Goal: Information Seeking & Learning: Find specific fact

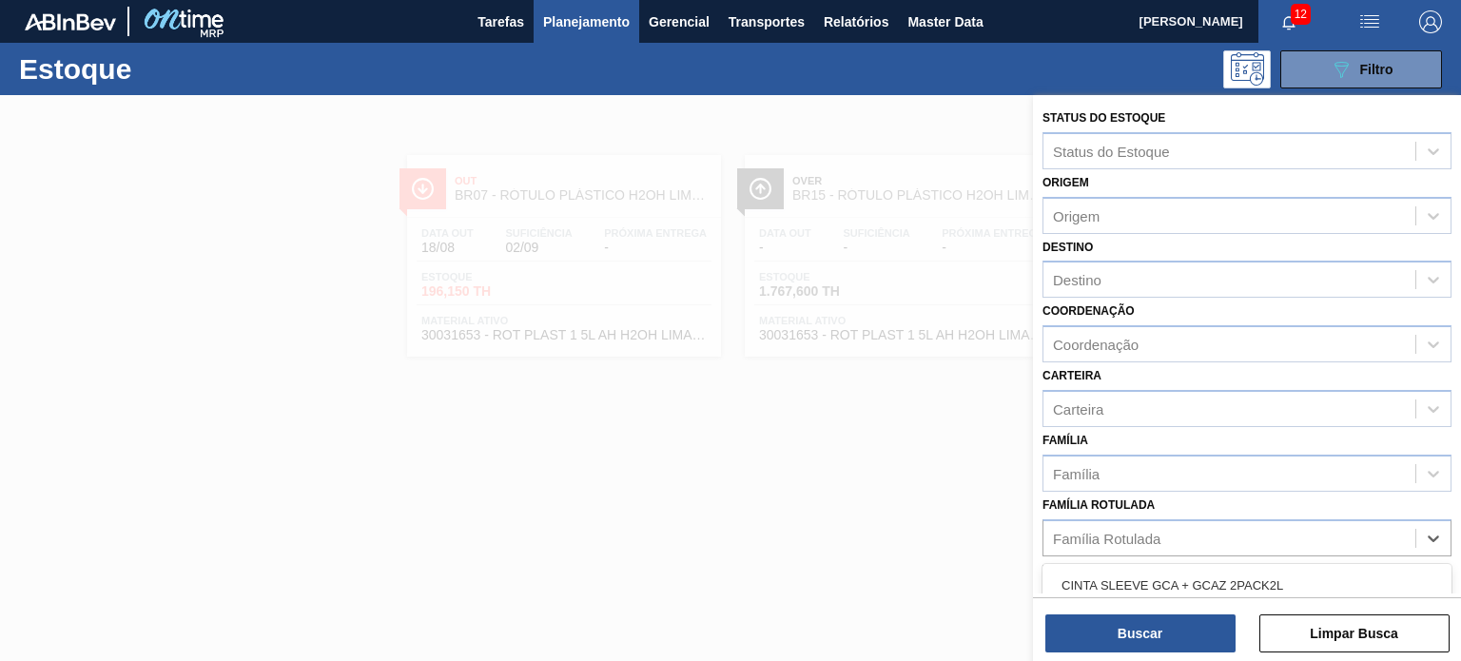
scroll to position [190, 0]
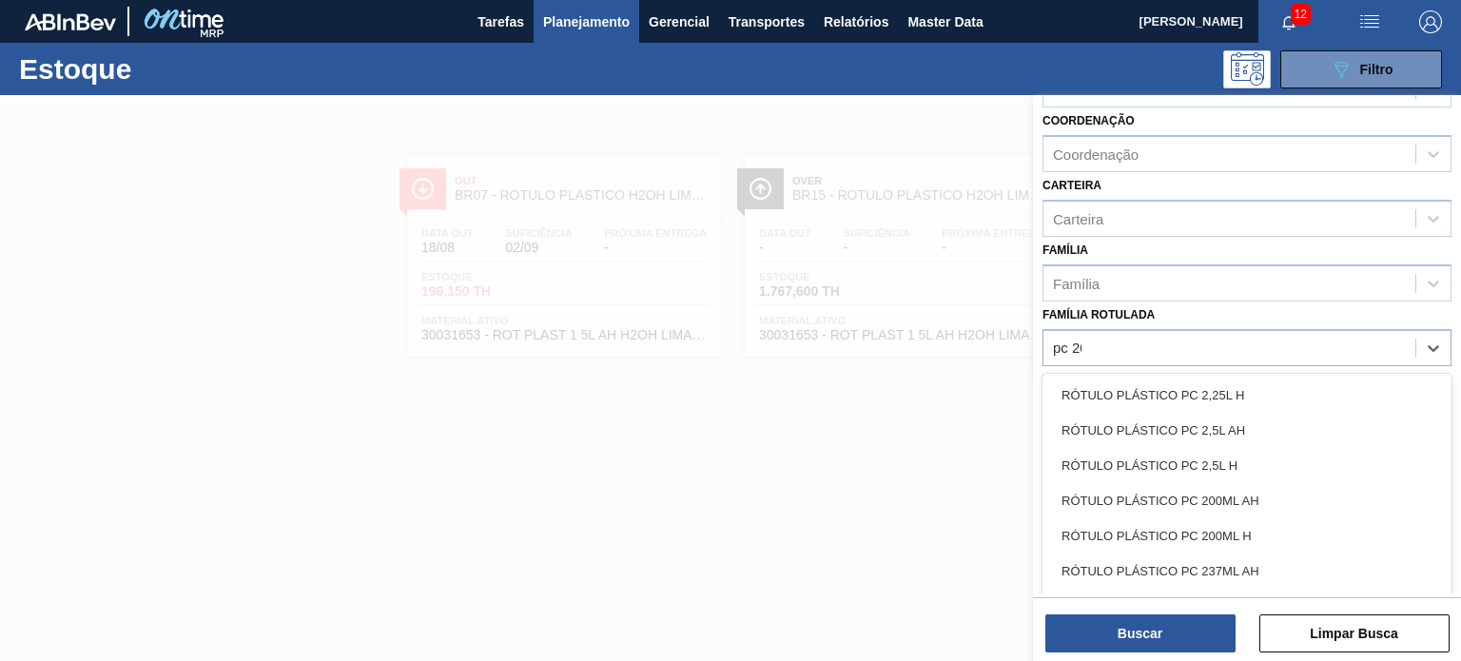
type Rotulada "pc 200"
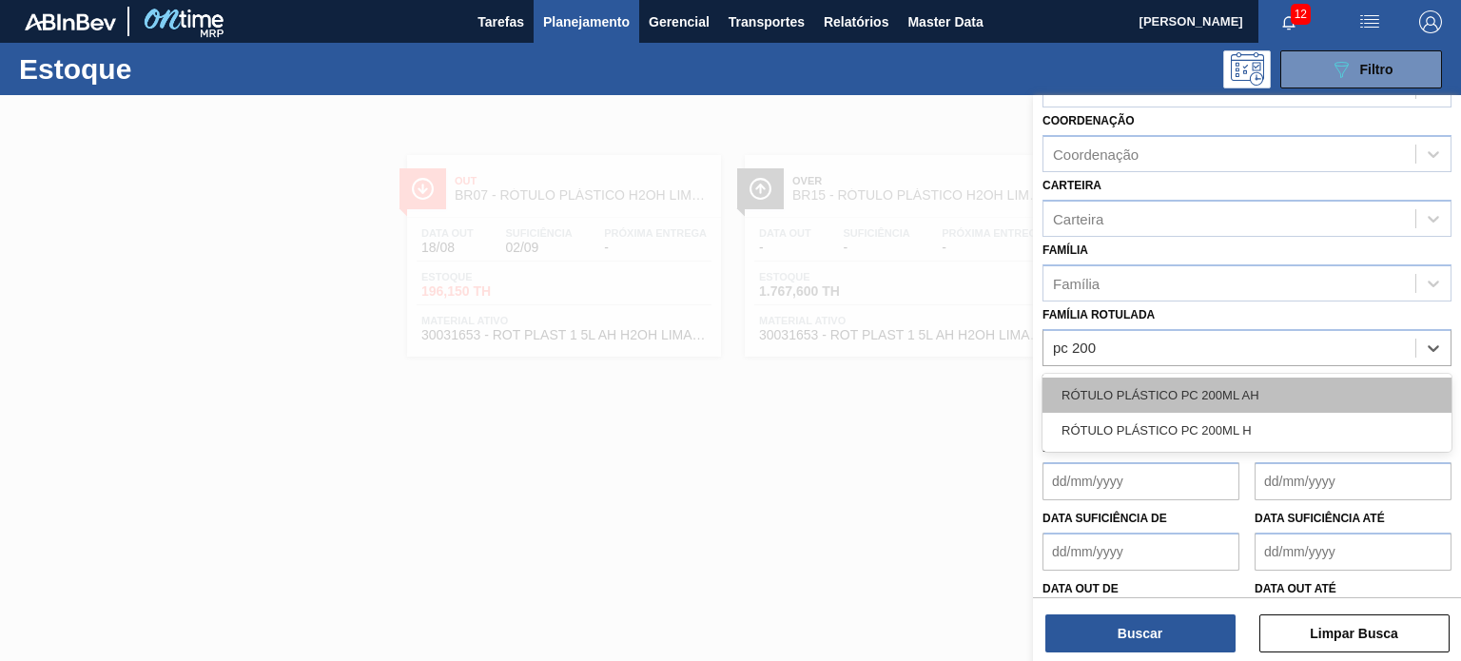
click at [1242, 387] on div "RÓTULO PLÁSTICO PC 200ML AH" at bounding box center [1246, 395] width 409 height 35
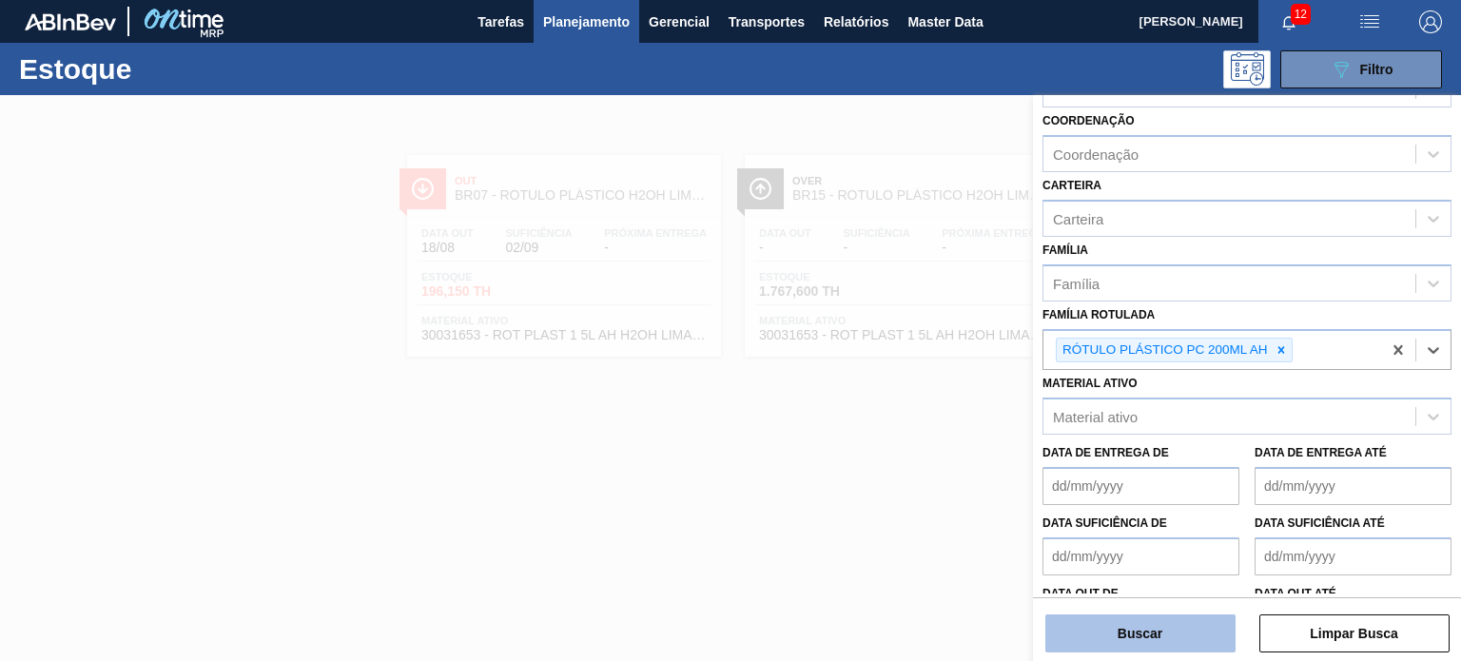
click at [1188, 625] on button "Buscar" at bounding box center [1140, 633] width 190 height 38
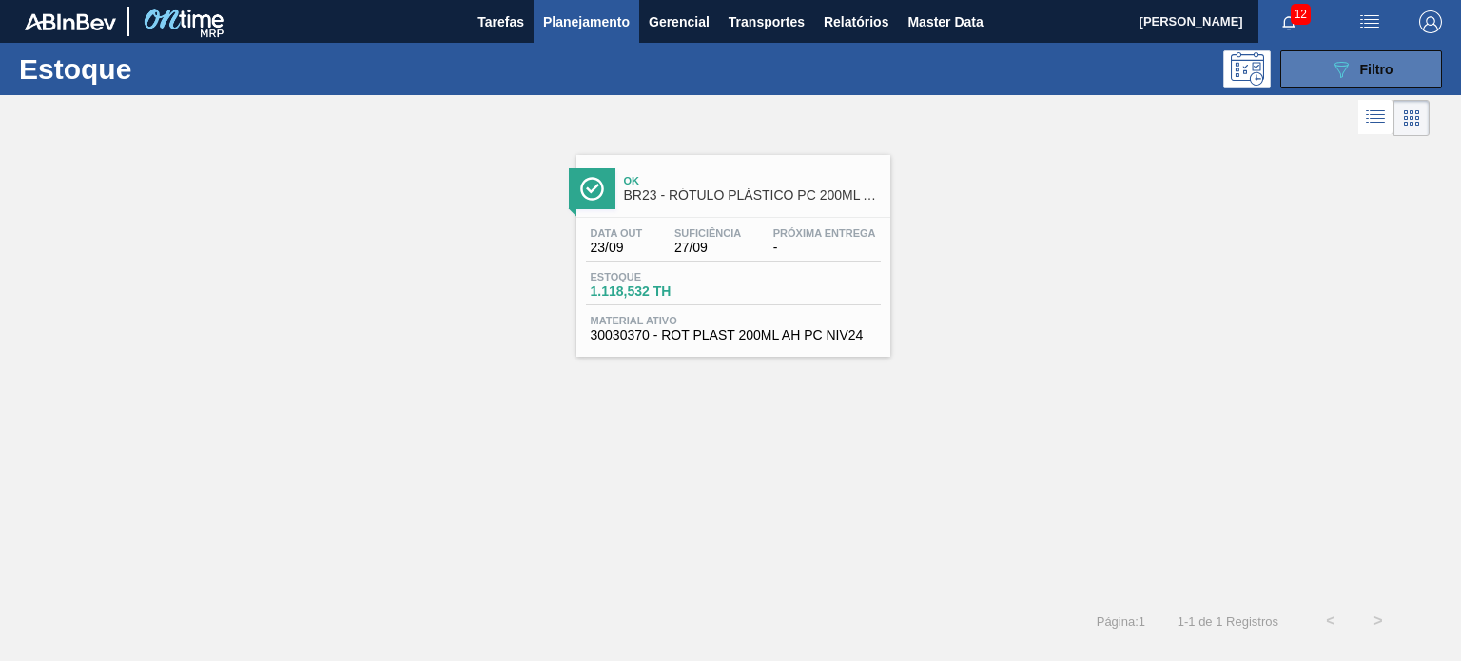
click at [1352, 68] on div "089F7B8B-B2A5-4AFE-B5C0-19BA573D28AC Filtro" at bounding box center [1361, 69] width 64 height 23
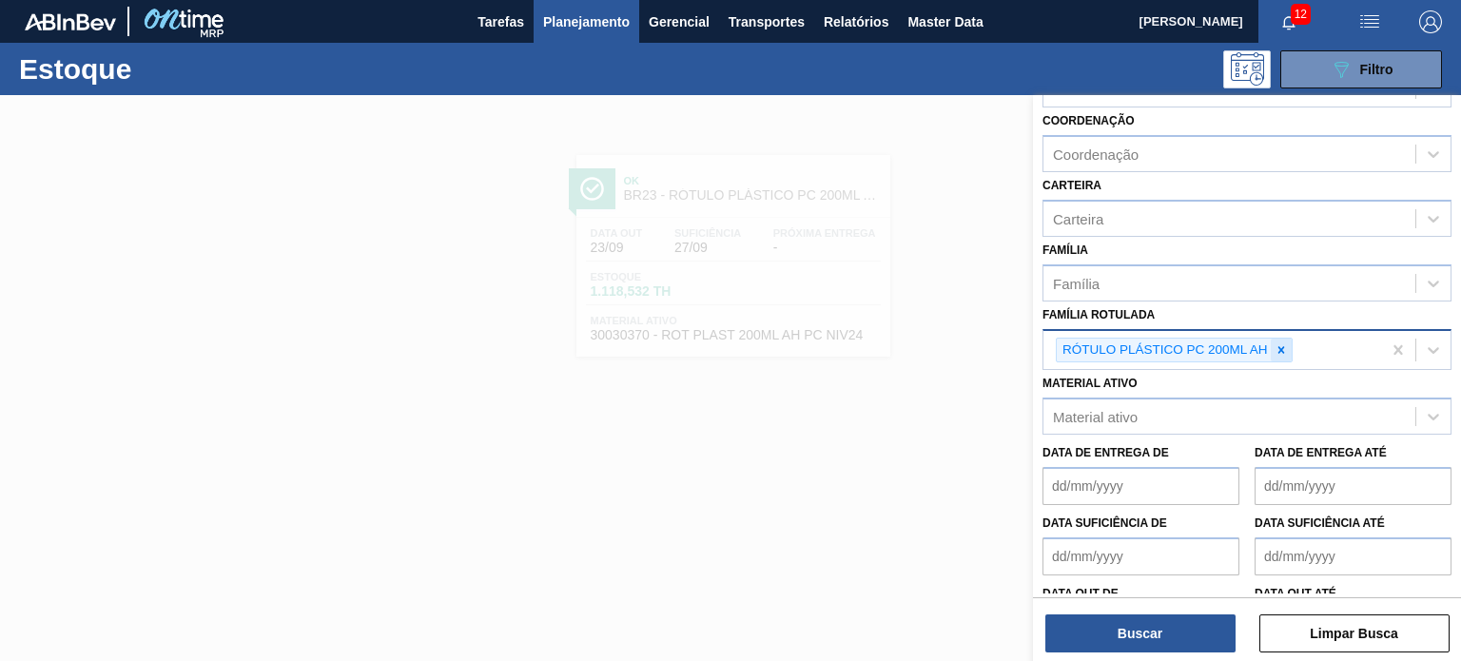
click at [1284, 343] on icon at bounding box center [1280, 349] width 13 height 13
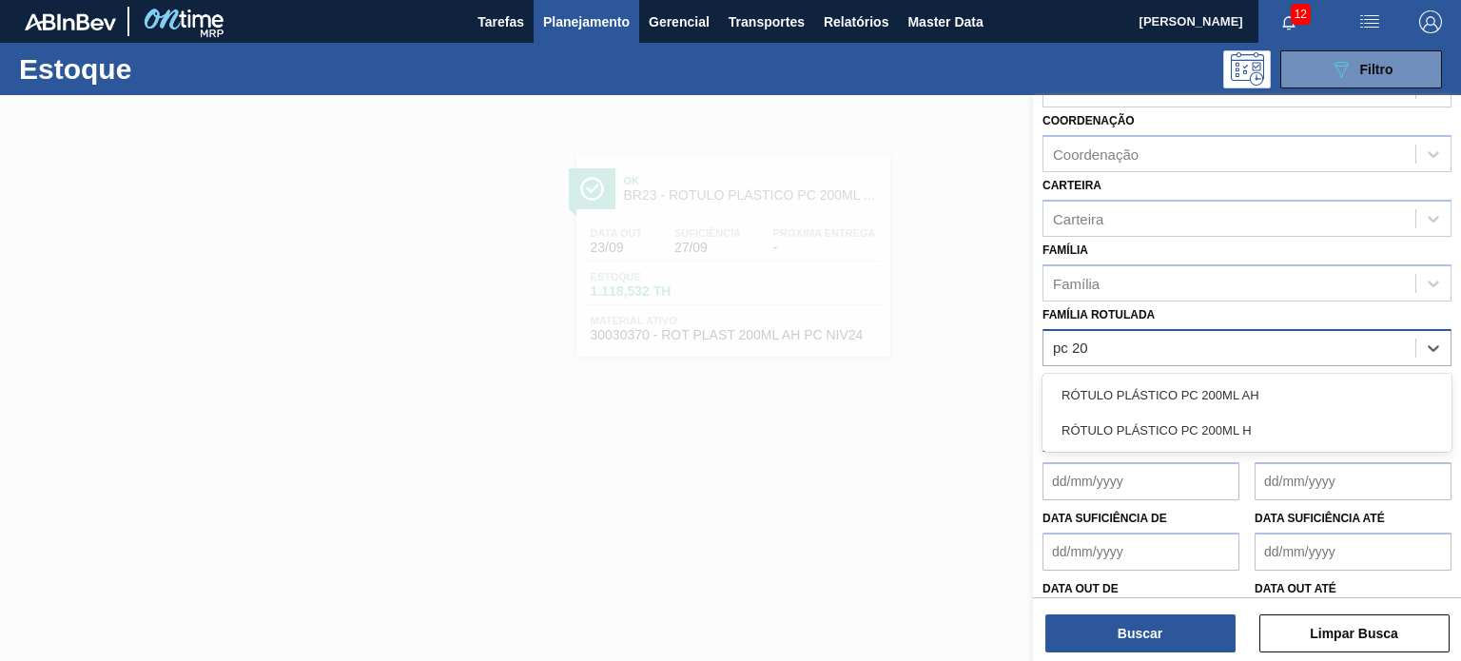
type Rotulada "pc 200"
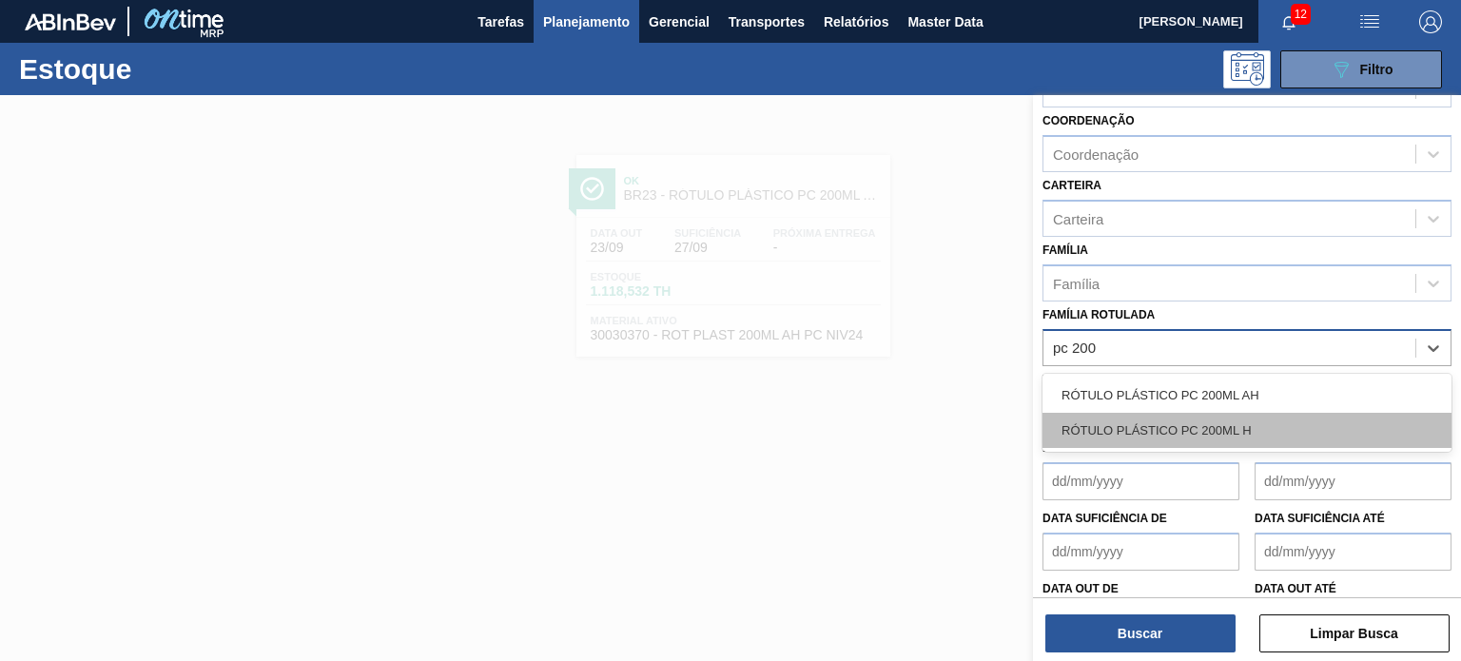
click at [1264, 421] on div "RÓTULO PLÁSTICO PC 200ML H" at bounding box center [1246, 430] width 409 height 35
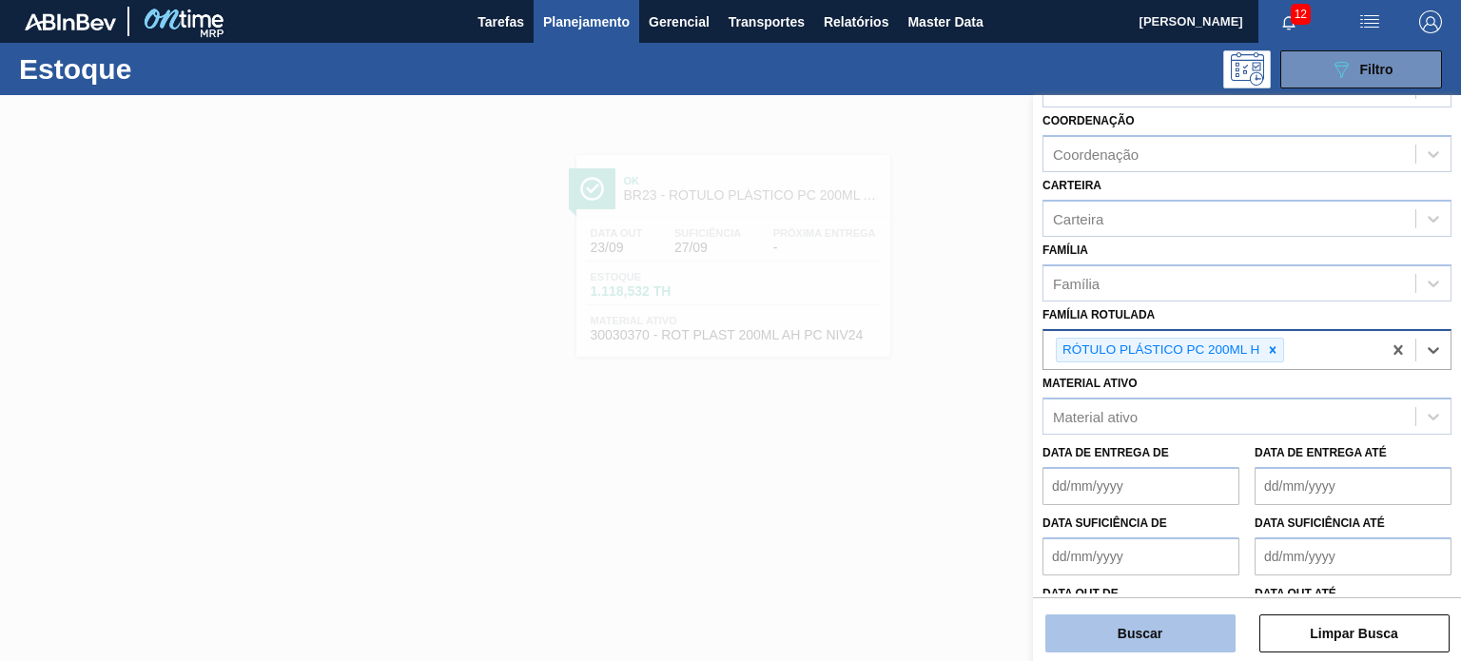
click at [1179, 640] on button "Buscar" at bounding box center [1140, 633] width 190 height 38
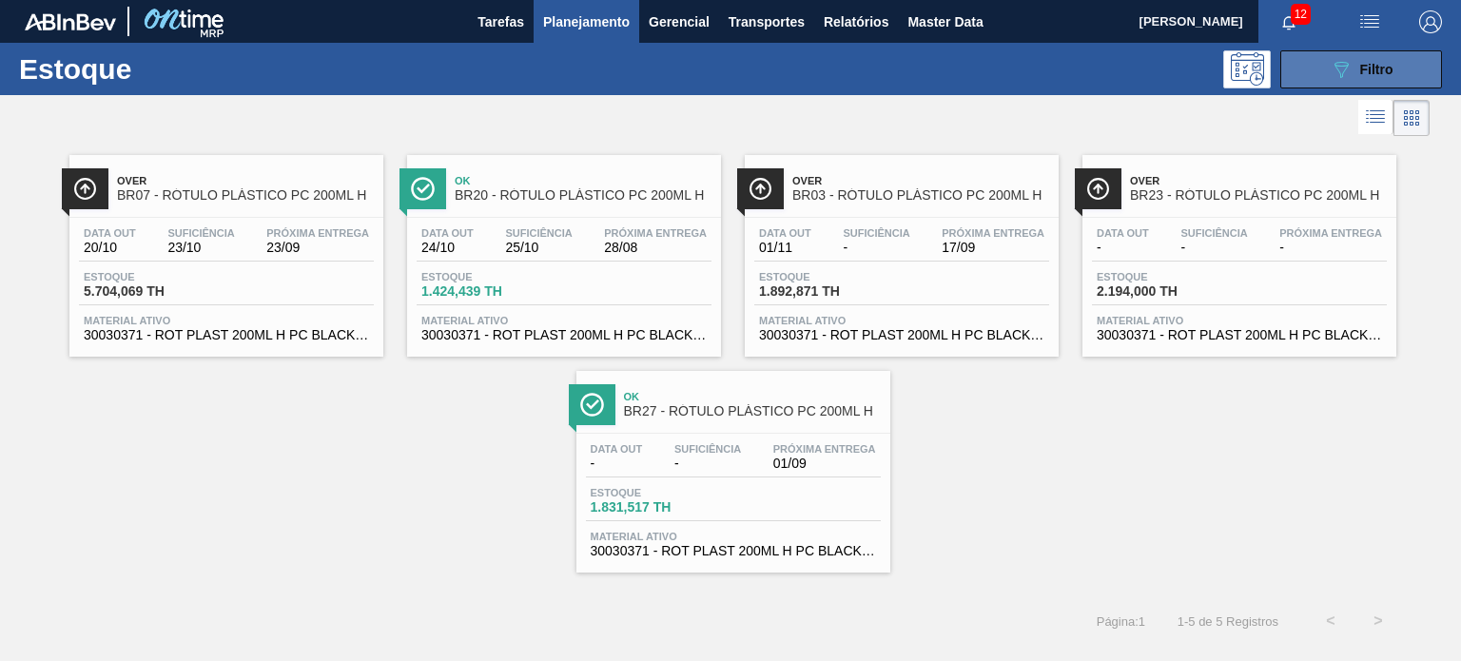
click at [1313, 82] on button "089F7B8B-B2A5-4AFE-B5C0-19BA573D28AC Filtro" at bounding box center [1361, 69] width 162 height 38
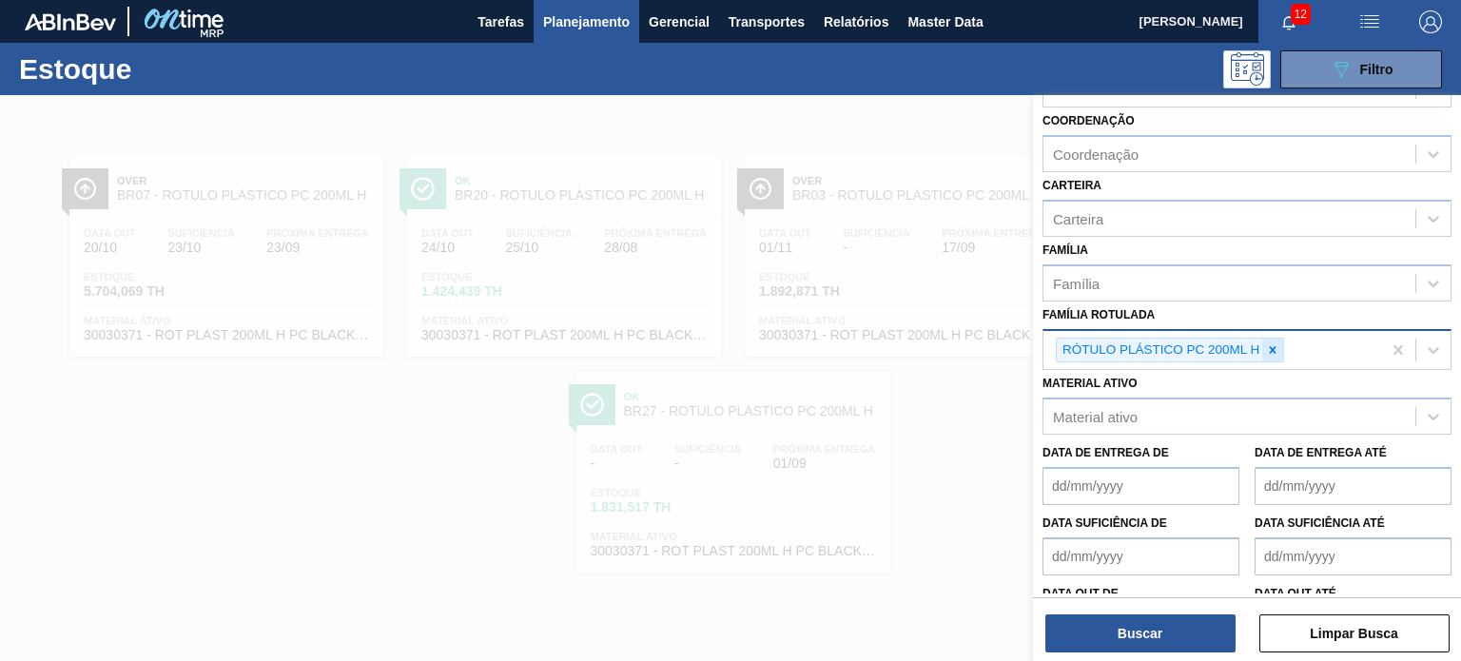
click at [1270, 353] on div at bounding box center [1272, 351] width 21 height 24
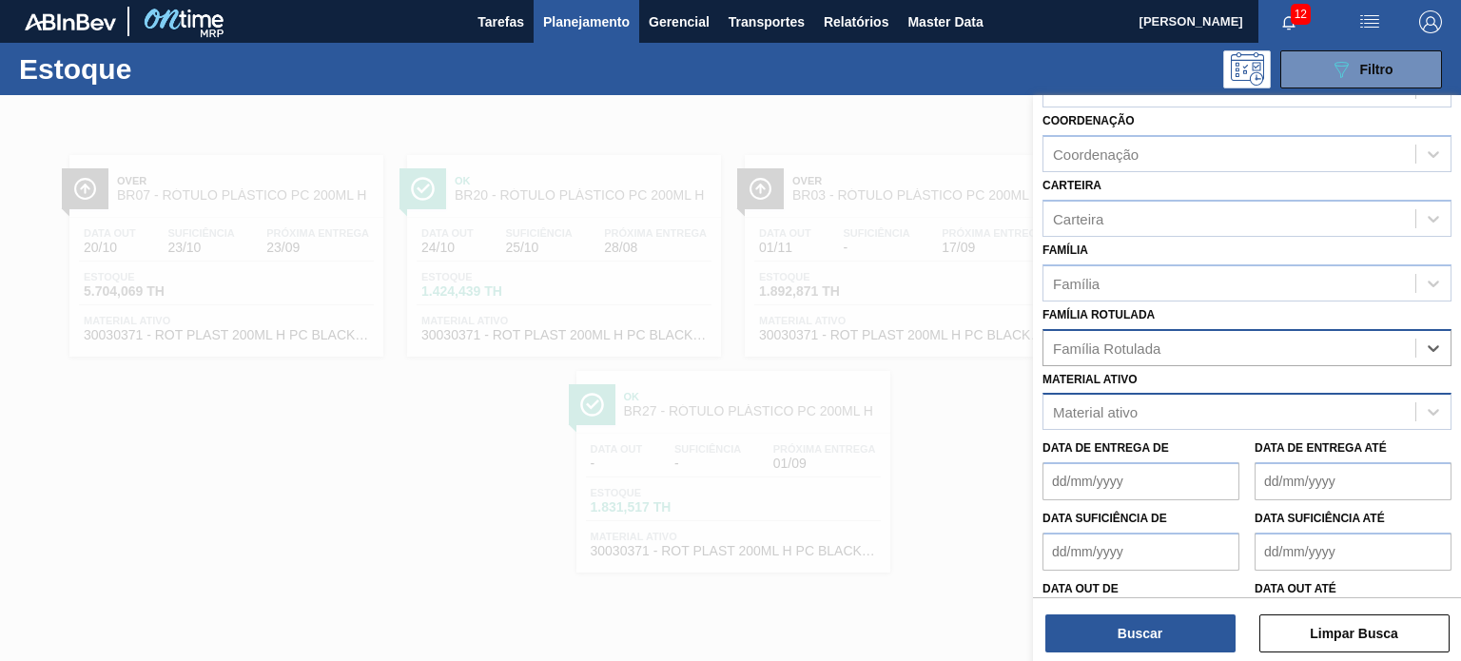
click at [1233, 399] on div "Material ativo" at bounding box center [1229, 412] width 372 height 28
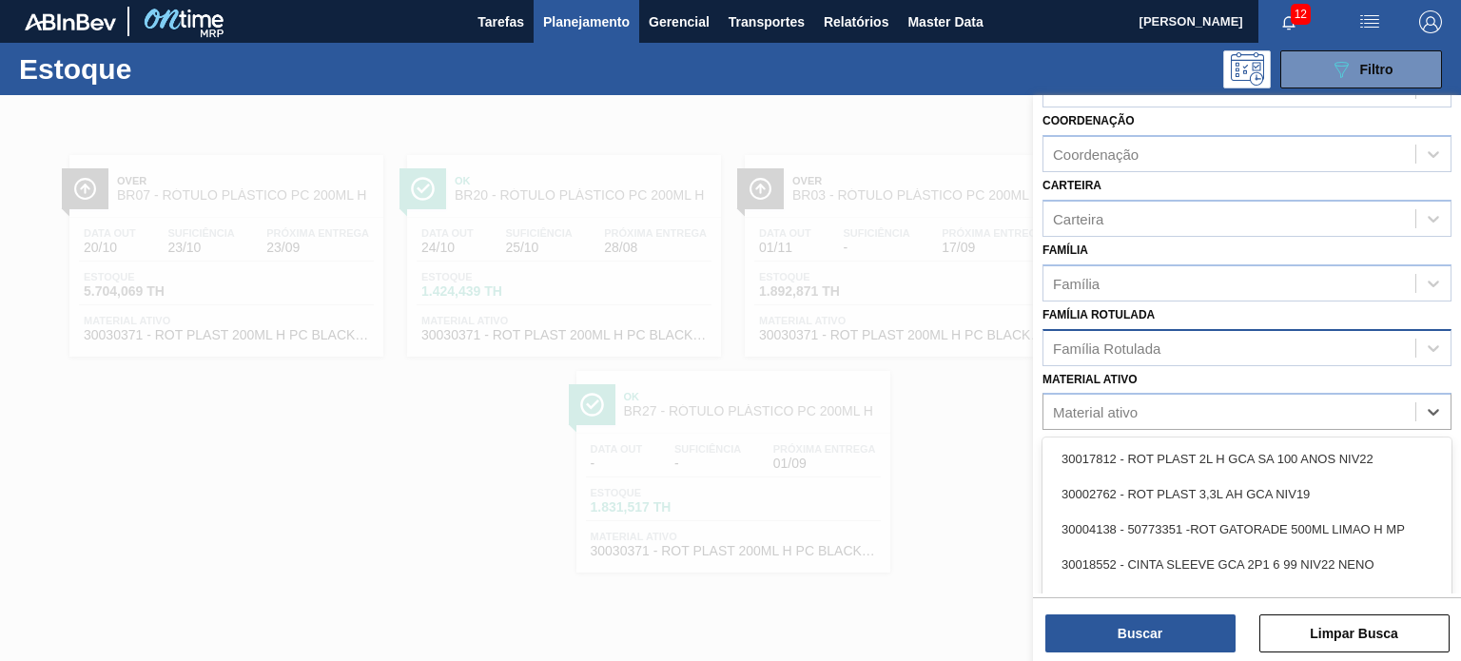
paste ativo "30030372"
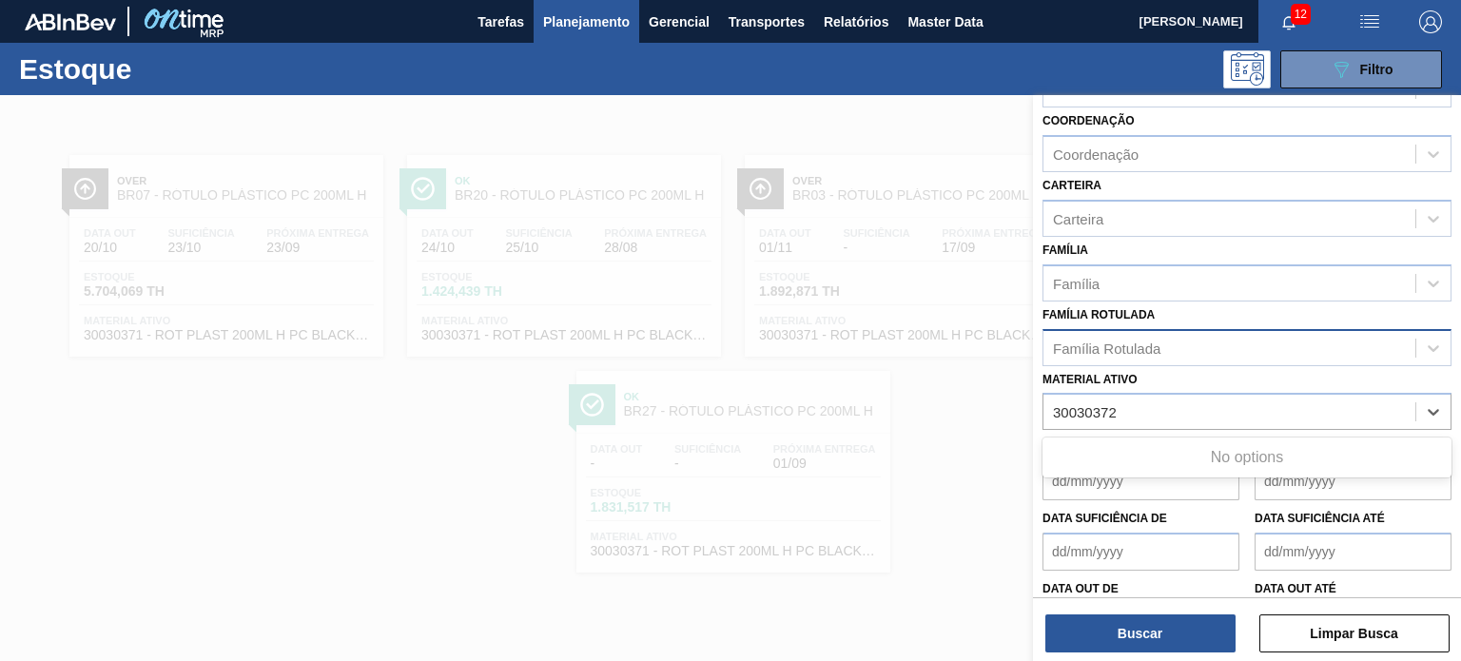
type ativo "30030372"
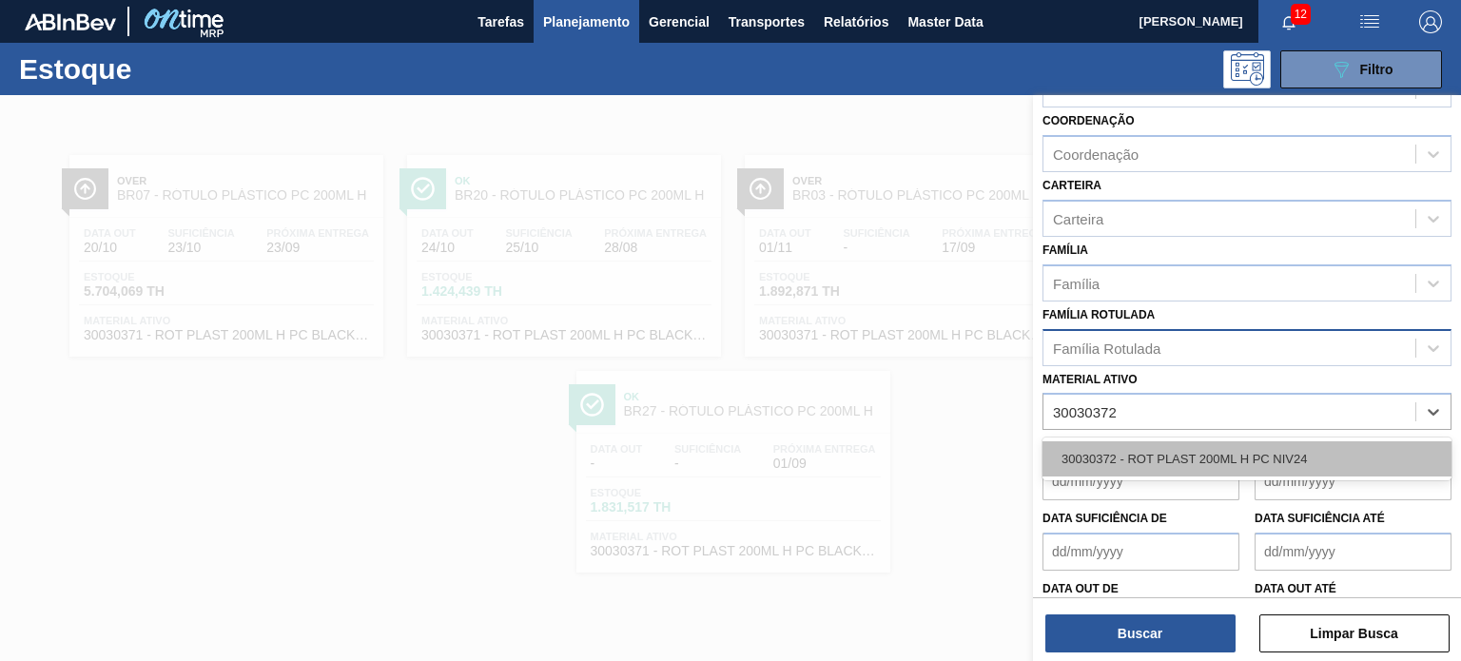
click at [1156, 456] on div "30030372 - ROT PLAST 200ML H PC NIV24" at bounding box center [1246, 458] width 409 height 35
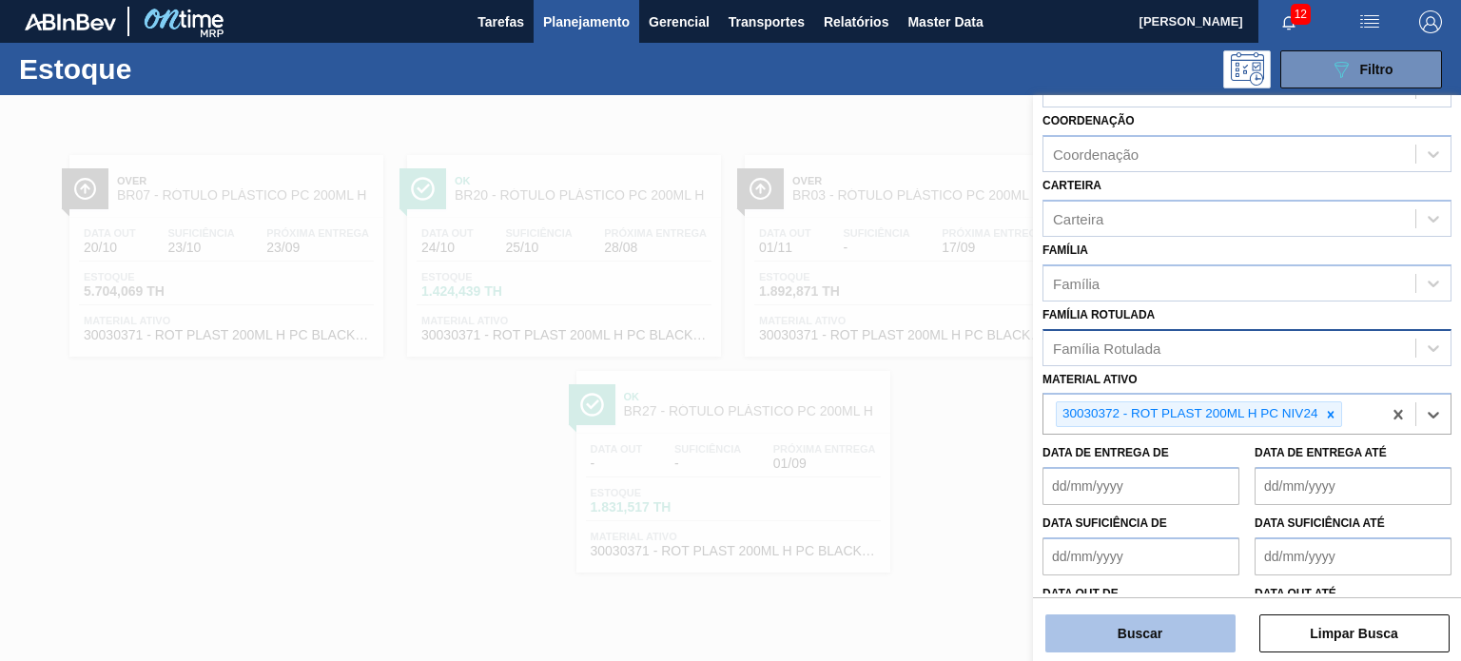
click at [1138, 637] on button "Buscar" at bounding box center [1140, 633] width 190 height 38
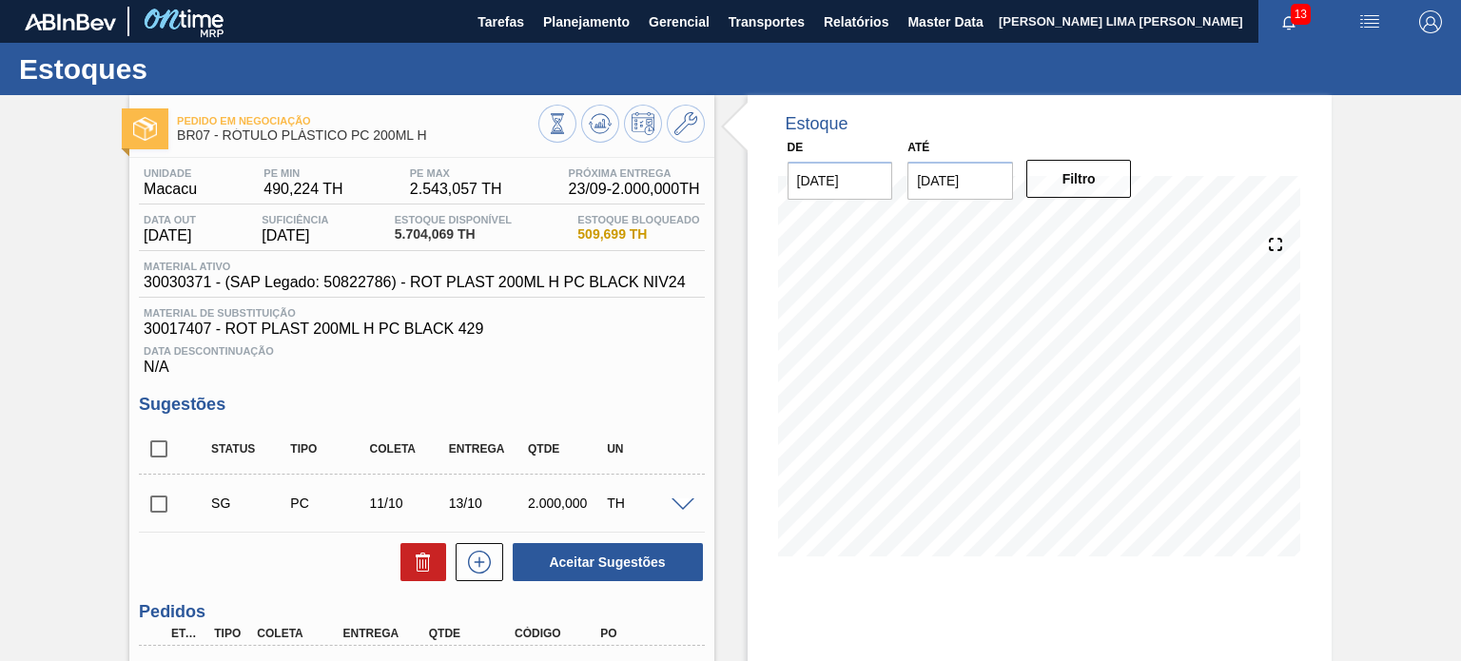
scroll to position [95, 0]
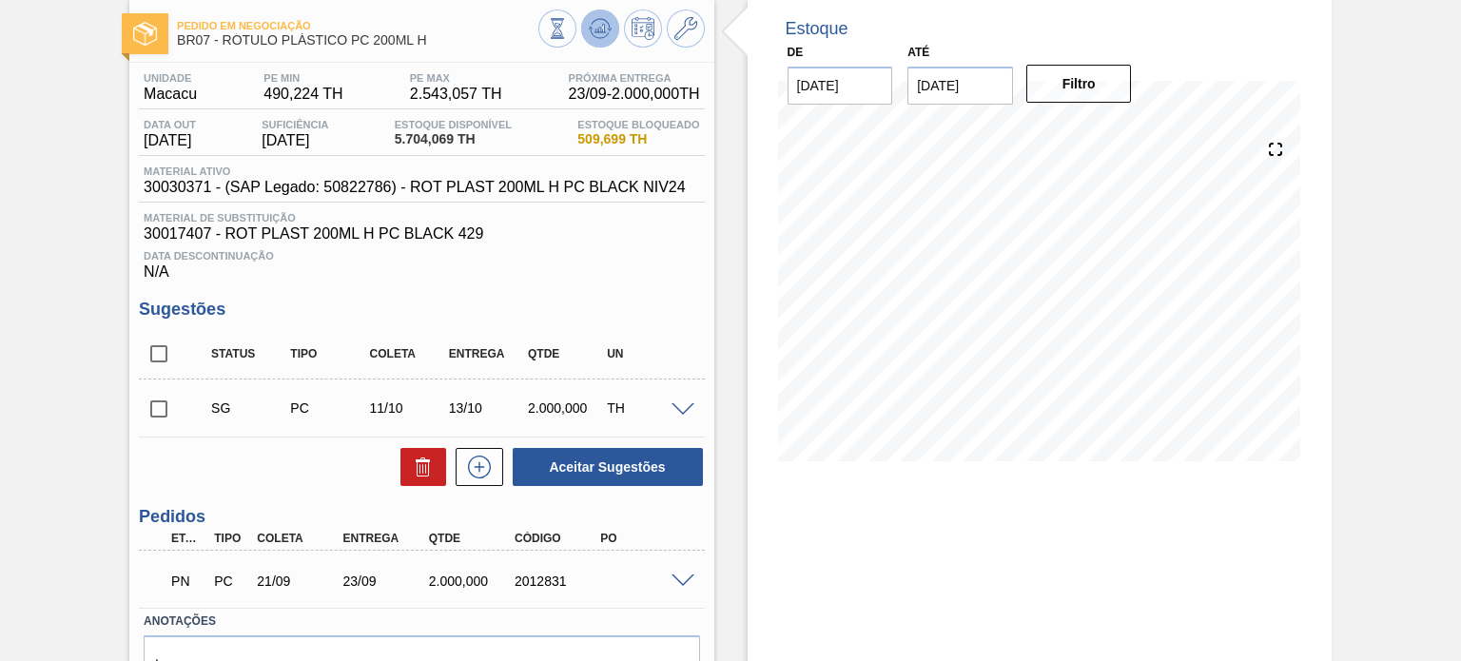
click at [607, 25] on icon at bounding box center [600, 24] width 19 height 10
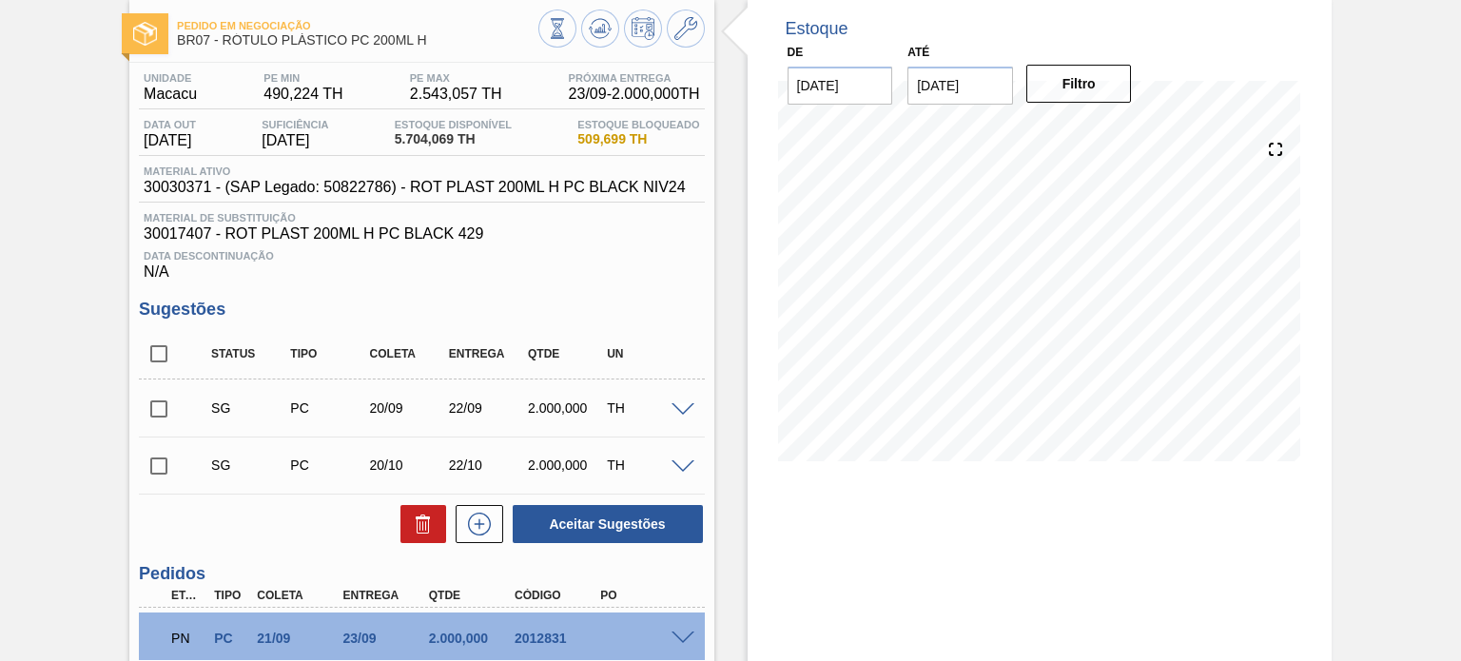
click at [600, 43] on button at bounding box center [600, 29] width 38 height 38
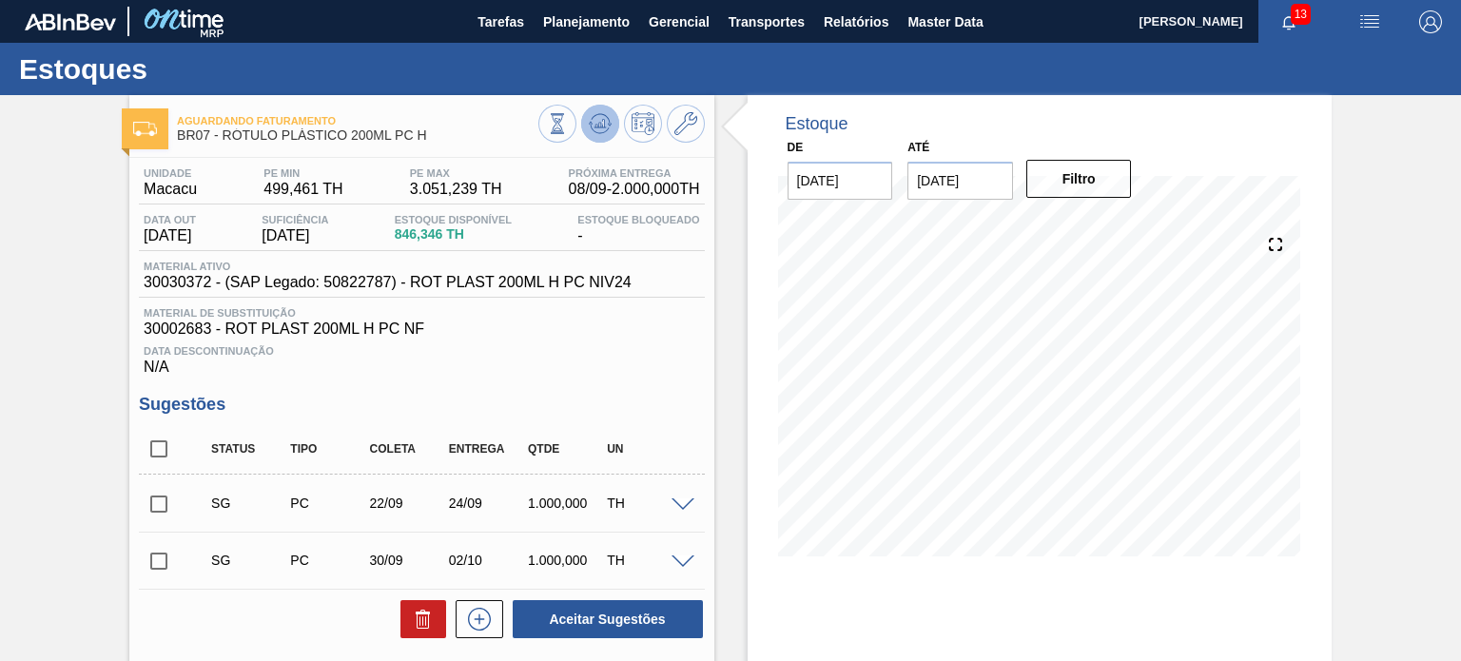
click at [568, 120] on icon at bounding box center [557, 123] width 21 height 21
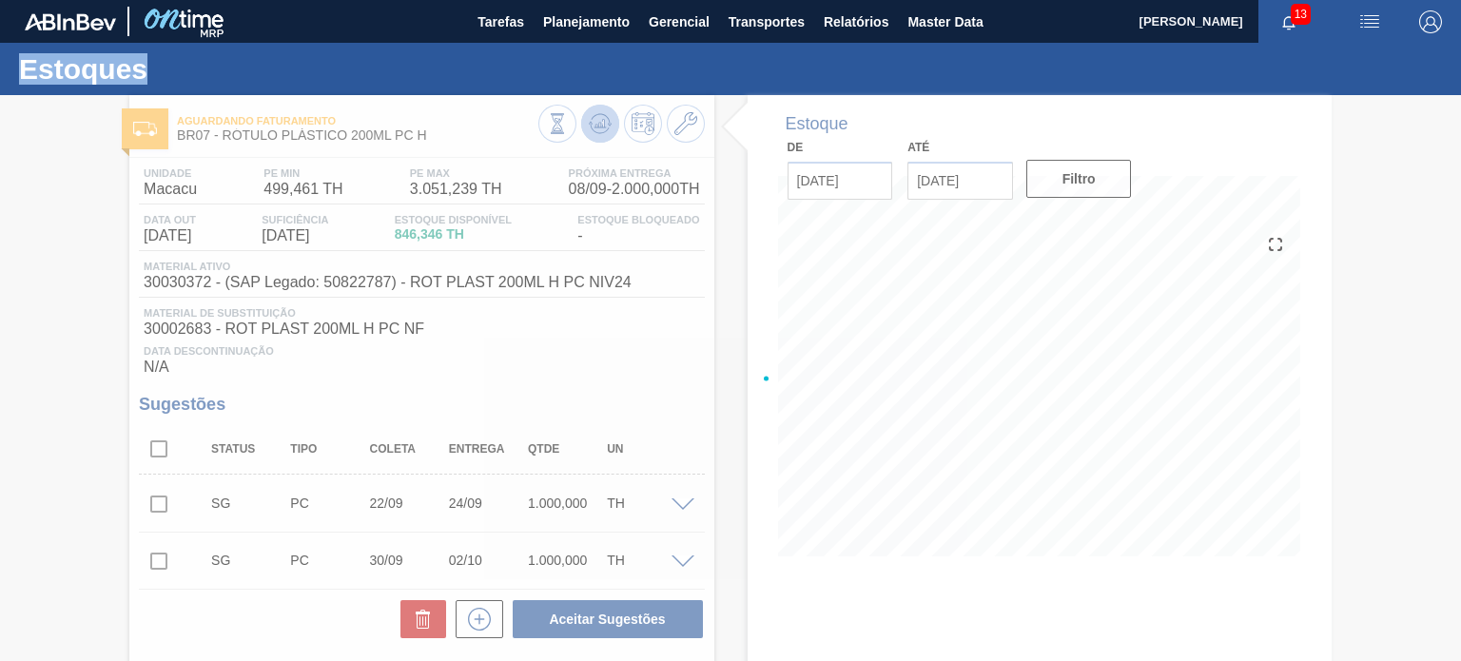
click at [605, 120] on div at bounding box center [730, 378] width 1461 height 566
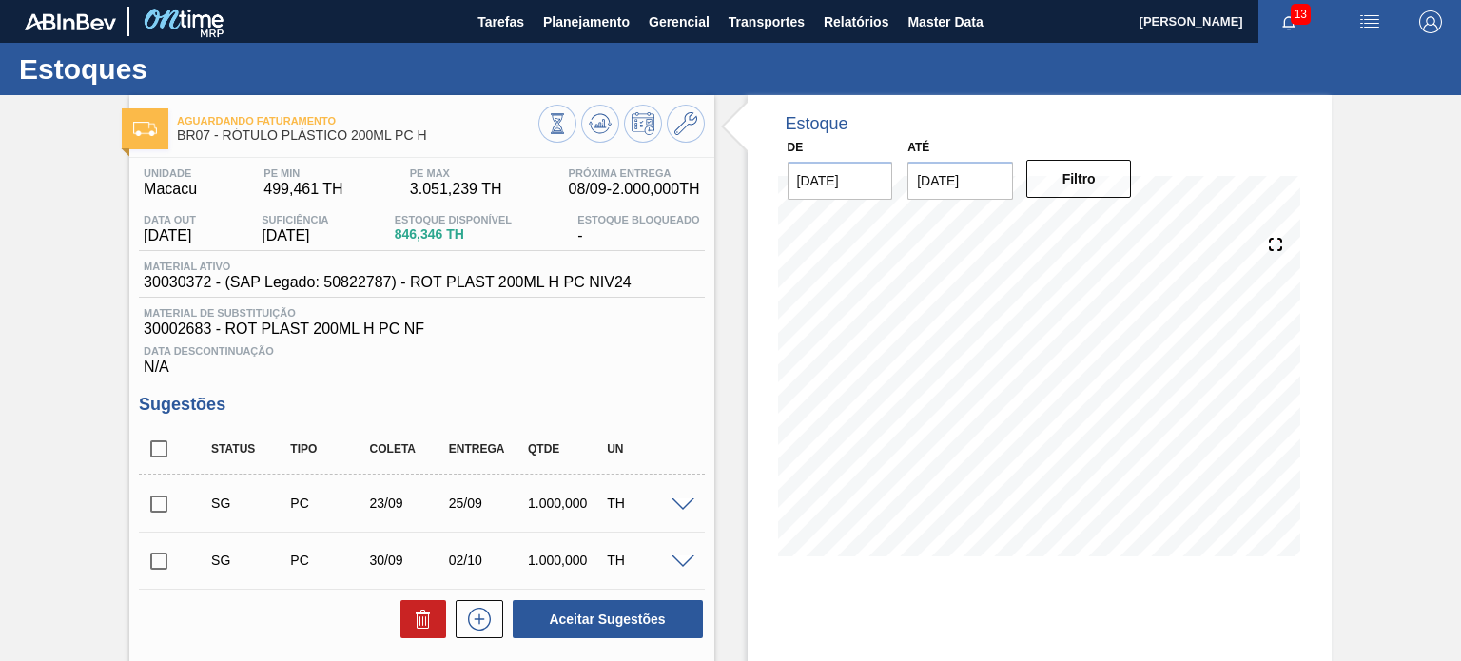
click at [1343, 417] on div "Aguardando Faturamento BR07 - RÓTULO PLÁSTICO 200ML PC H Unidade Macacu PE MIN …" at bounding box center [730, 505] width 1461 height 821
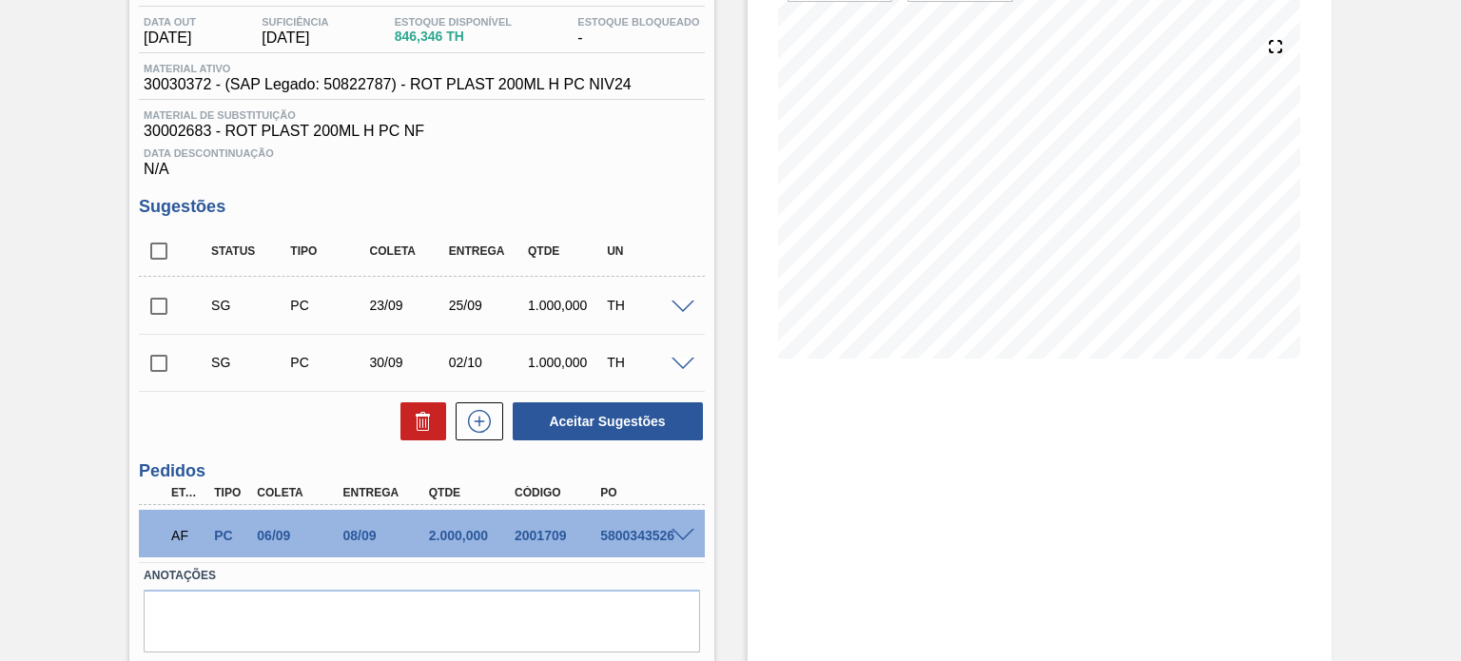
scroll to position [255, 0]
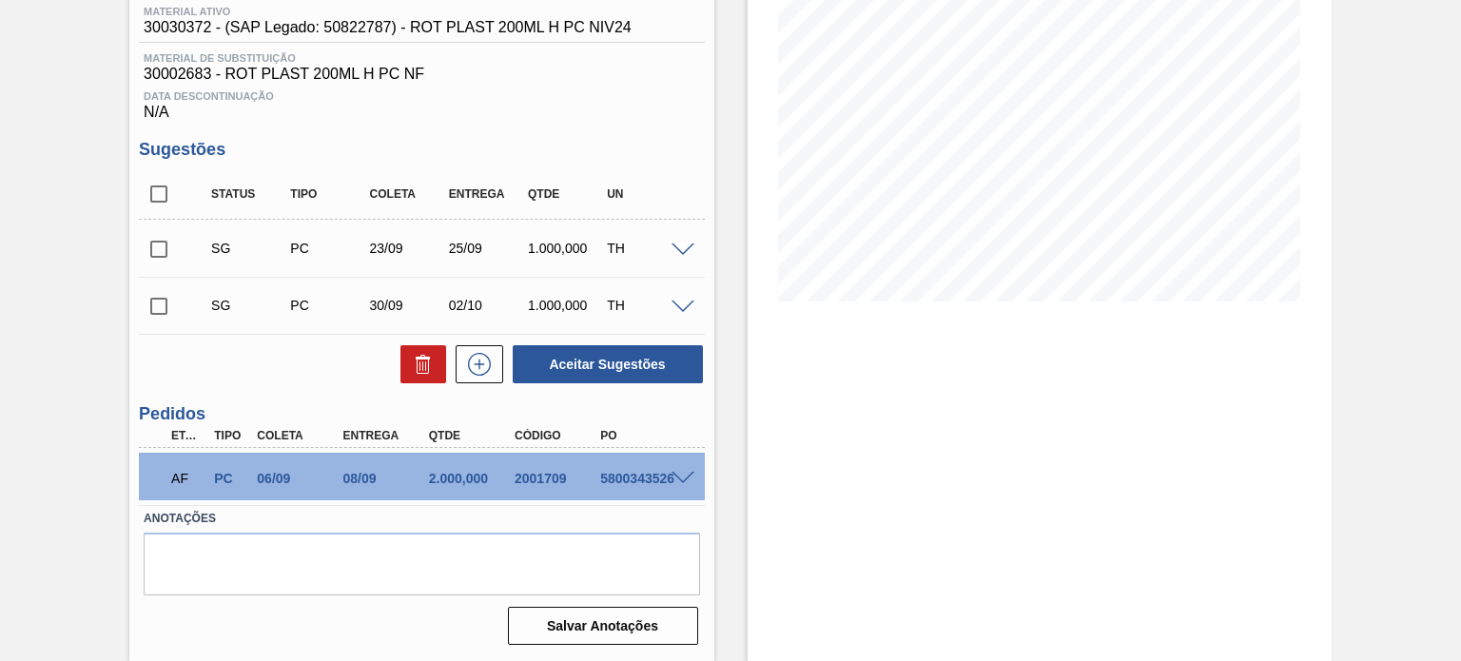
click at [534, 469] on div "AF PC 06/09 08/09 2.000,000 2001709 5800343526" at bounding box center [416, 476] width 514 height 38
copy div "2001709"
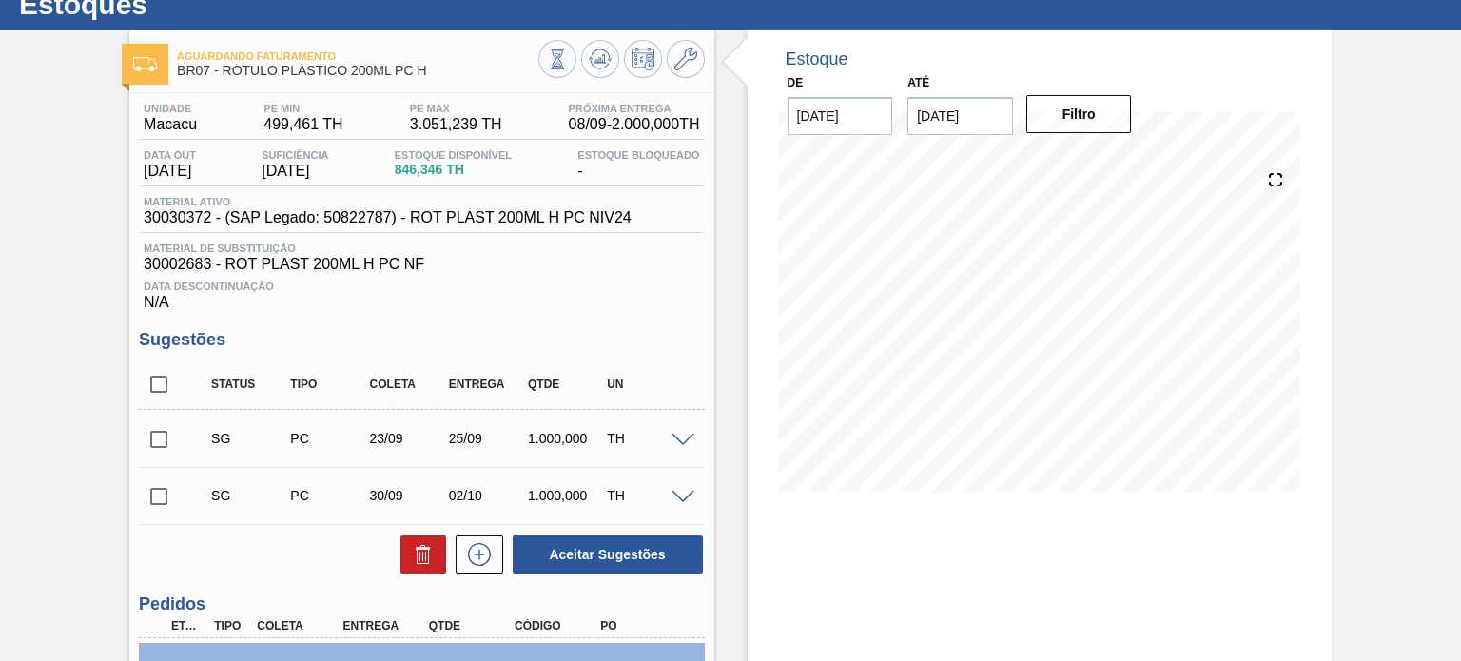
scroll to position [0, 0]
